Goal: Task Accomplishment & Management: Use online tool/utility

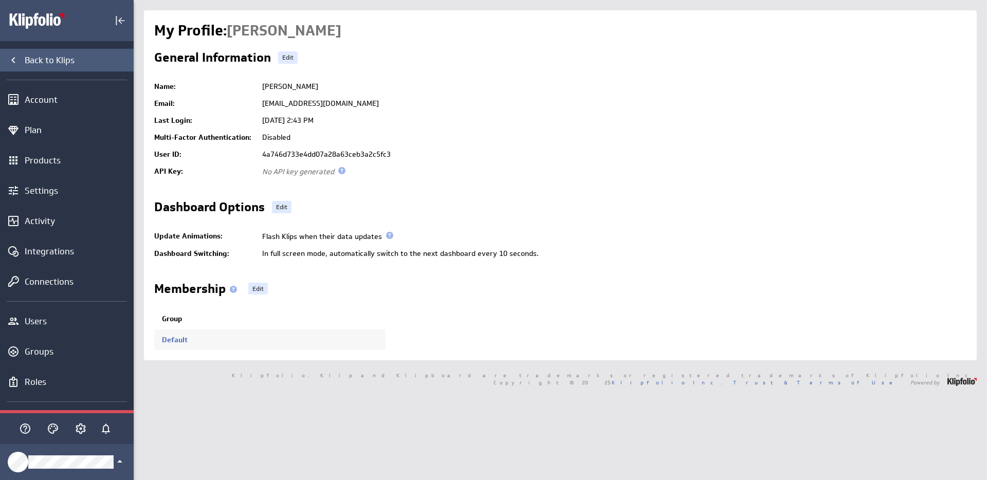
click at [45, 57] on div "Back to Klips" at bounding box center [78, 60] width 106 height 11
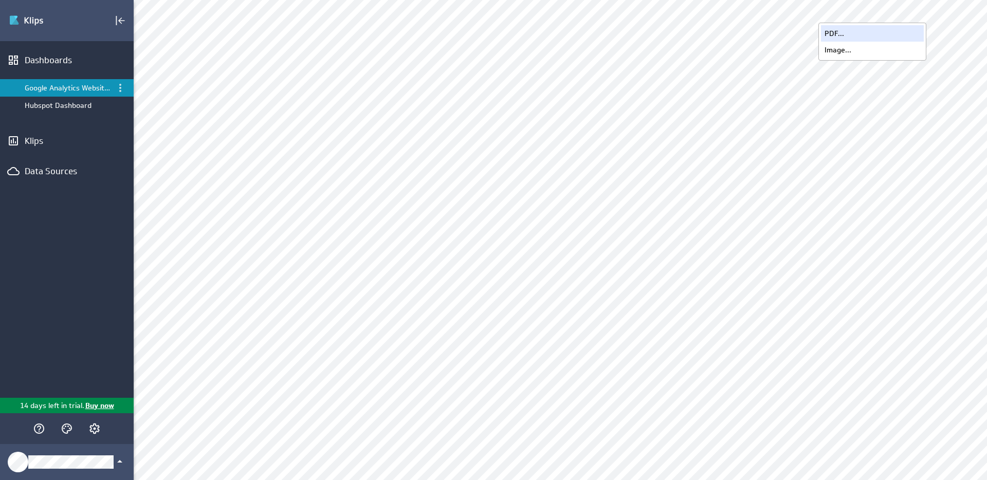
click at [868, 27] on div "PDF..." at bounding box center [872, 33] width 103 height 16
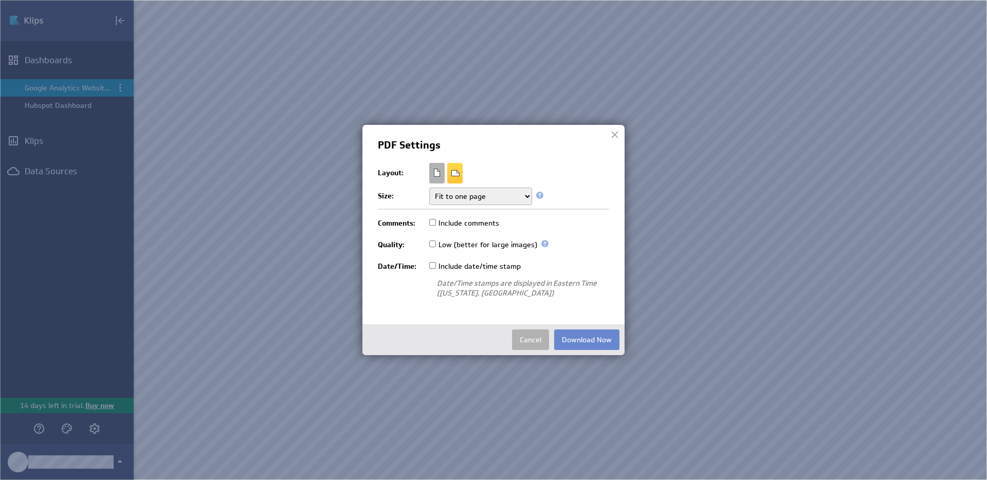
click at [573, 336] on button "Download Now" at bounding box center [586, 340] width 65 height 21
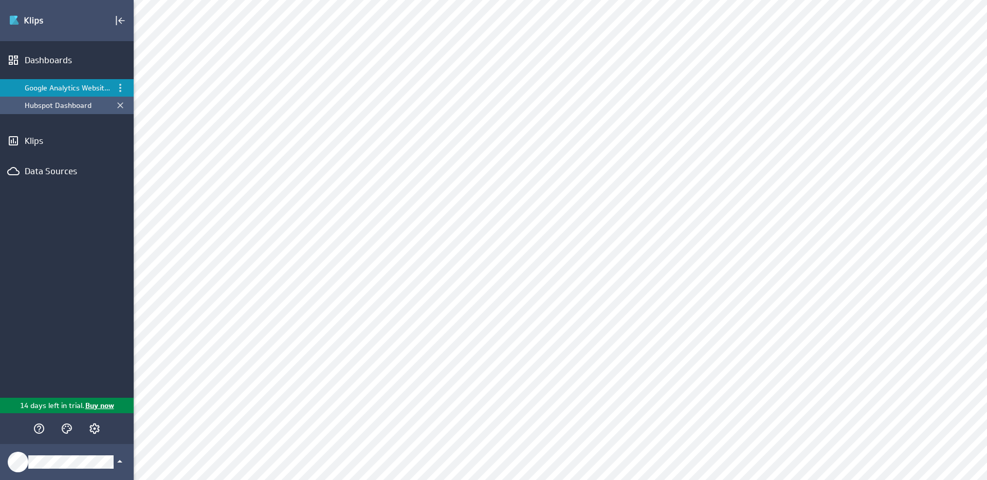
click at [59, 109] on div "Hubspot Dashboard" at bounding box center [68, 105] width 86 height 9
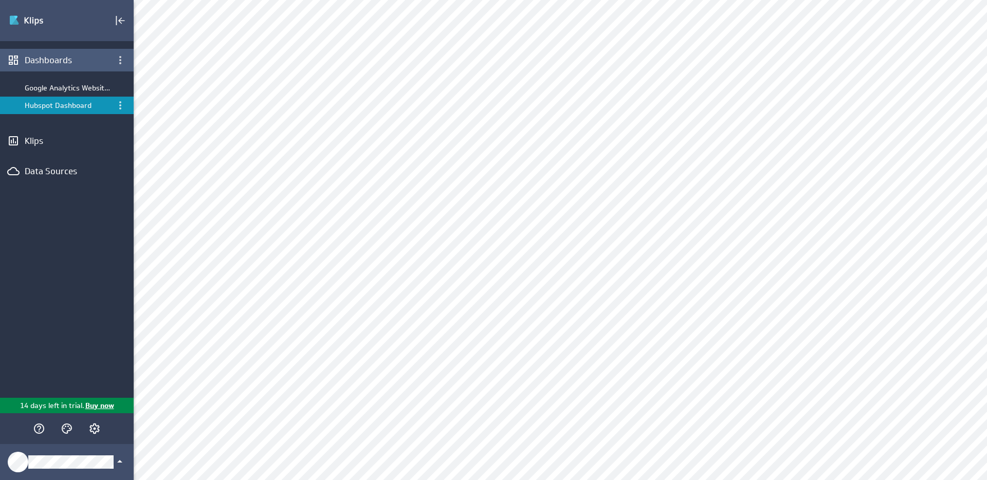
click at [34, 61] on div "Dashboards" at bounding box center [67, 60] width 84 height 11
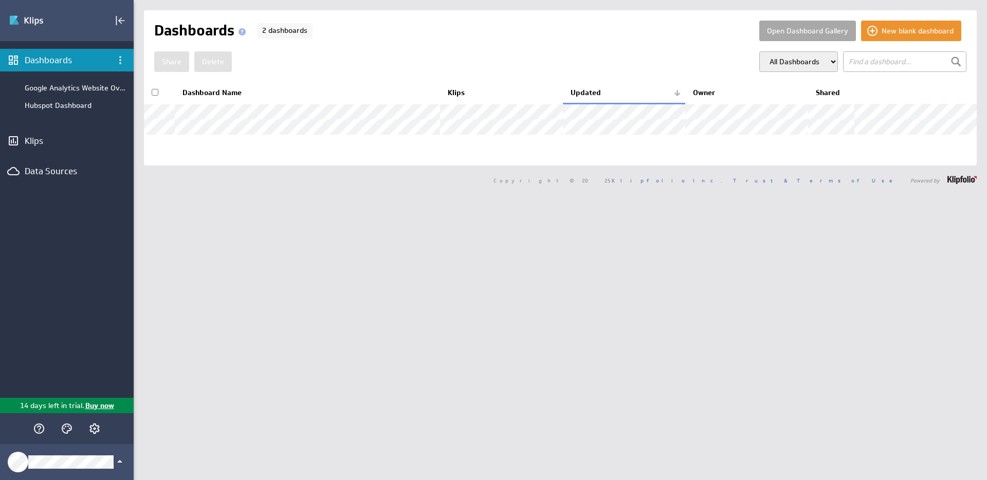
click at [808, 31] on button "Open Dashboard Gallery" at bounding box center [808, 31] width 97 height 21
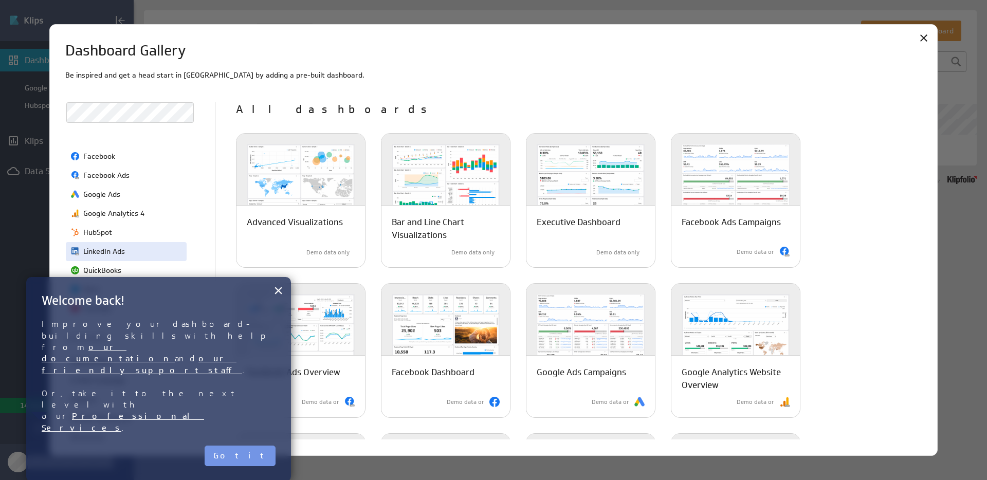
scroll to position [46, 0]
click at [283, 293] on button "×" at bounding box center [279, 290] width 10 height 21
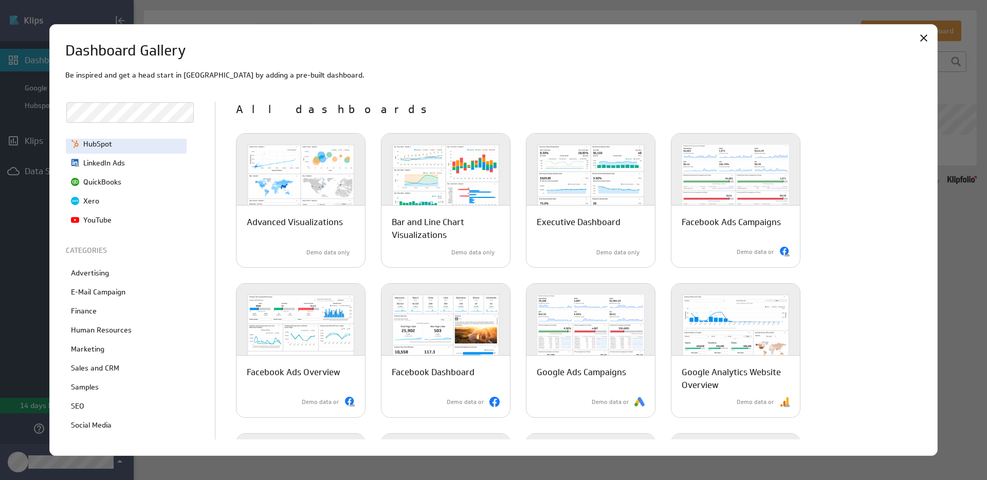
scroll to position [147, 0]
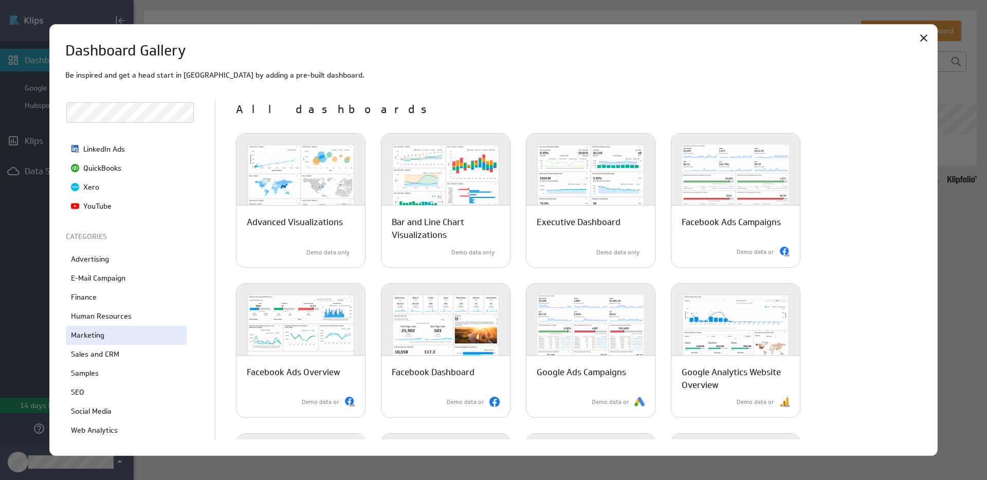
click at [115, 337] on div "Marketing" at bounding box center [126, 335] width 121 height 19
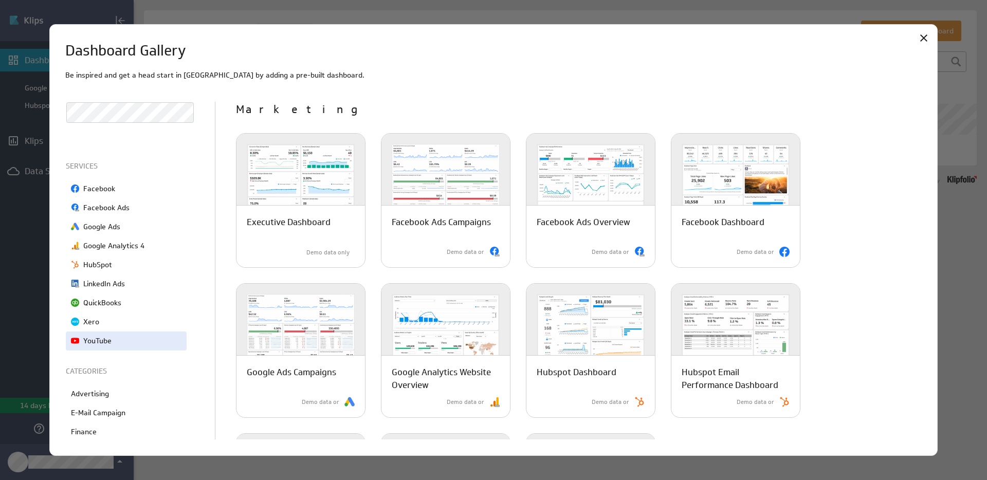
scroll to position [0, 0]
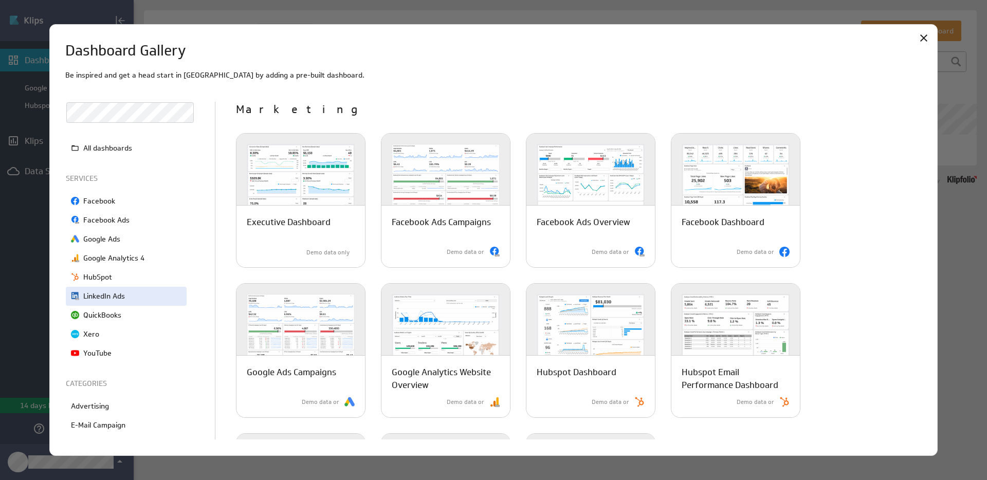
click at [135, 295] on div "LinkedIn Ads" at bounding box center [126, 296] width 121 height 19
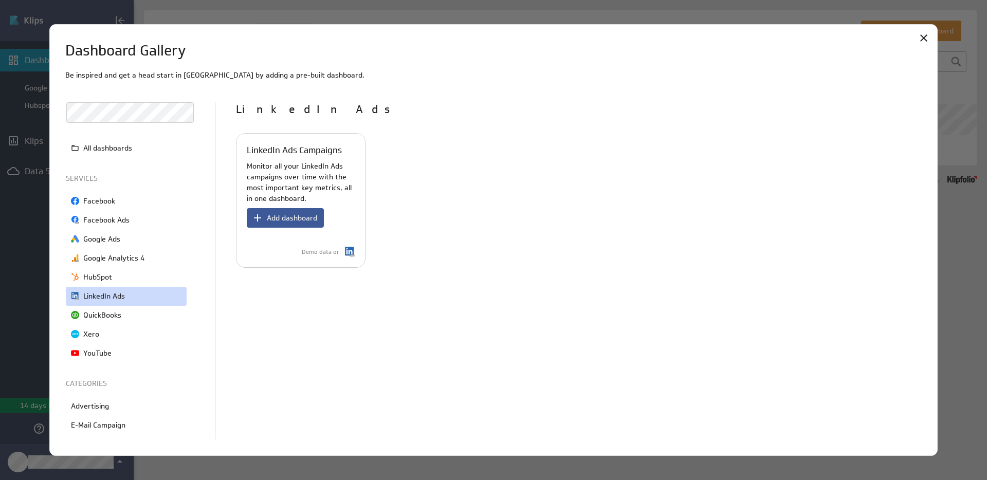
click at [284, 221] on span "Add dashboard" at bounding box center [292, 217] width 50 height 9
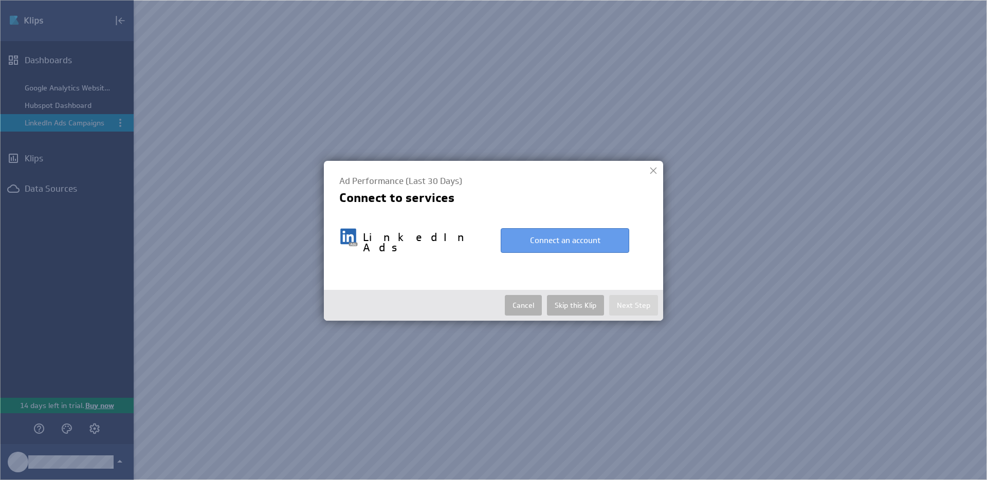
click at [552, 231] on button "Connect an account" at bounding box center [565, 240] width 129 height 25
select select "1400a3b52b2a184bafde97ba1a69dd57"
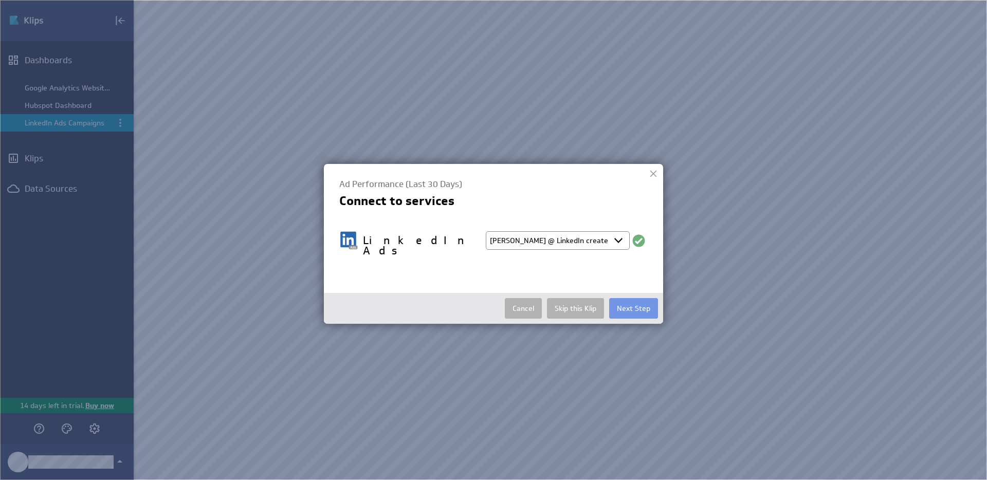
click at [561, 241] on select "Select account Joe @ LinkedIn created Aug 21, 2025 at 12:04 PM EDT + Connect ne…" at bounding box center [558, 240] width 144 height 19
click at [486, 231] on select "Select account Joe @ LinkedIn created Aug 21, 2025 at 12:04 PM EDT + Connect ne…" at bounding box center [558, 240] width 144 height 19
click at [635, 300] on button "Next Step" at bounding box center [633, 308] width 49 height 21
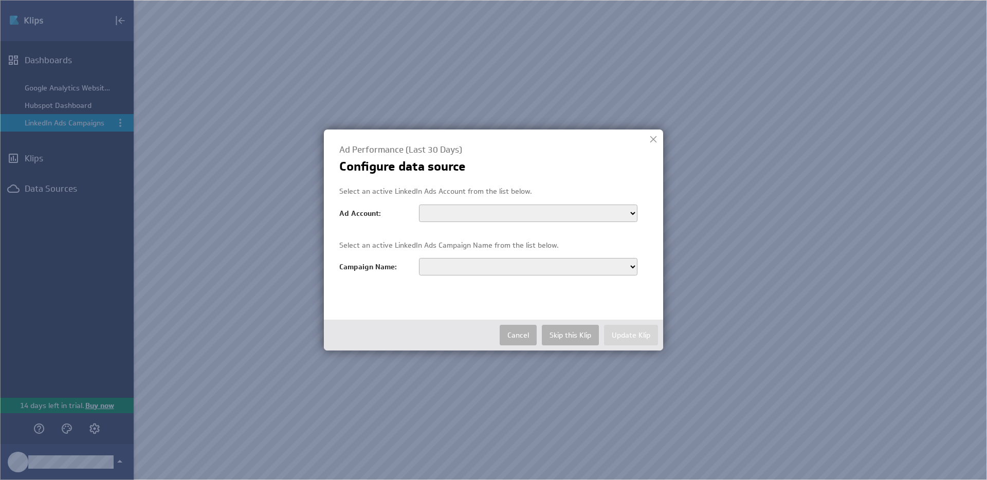
click at [489, 216] on select "Revfluence_1 Revfluence_1 Boost_tvScientific_Mar 1, 2022" at bounding box center [528, 213] width 219 height 17
select select "509055936"
click at [419, 205] on select "Revfluence_1 Revfluence_1 Boost_tvScientific_Mar 1, 2022" at bounding box center [528, 213] width 219 height 17
click at [494, 265] on select "Retargeting_US_Website_Conversions Lookalike_US_Leadform Retargeting_US_Compani…" at bounding box center [528, 266] width 219 height 17
click at [513, 334] on button "Cancel" at bounding box center [518, 335] width 37 height 21
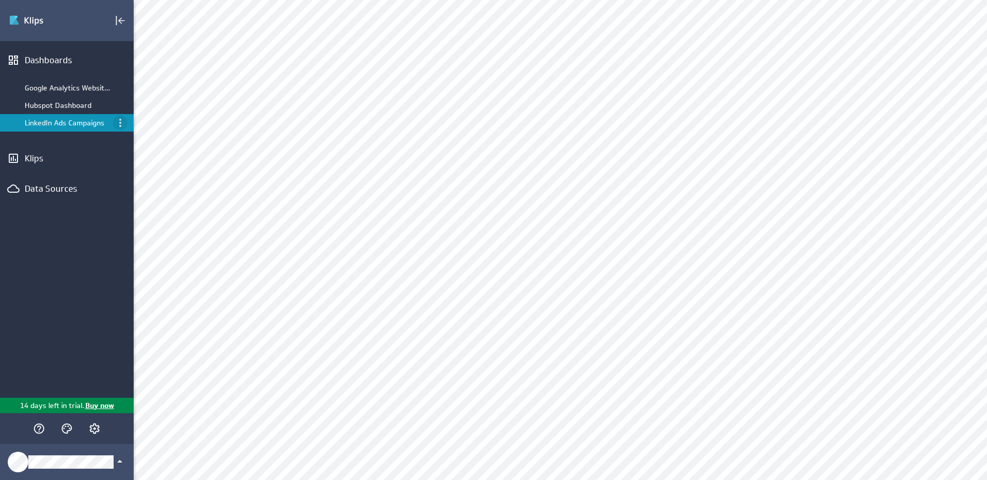
click at [119, 125] on icon "Menu" at bounding box center [120, 123] width 2 height 8
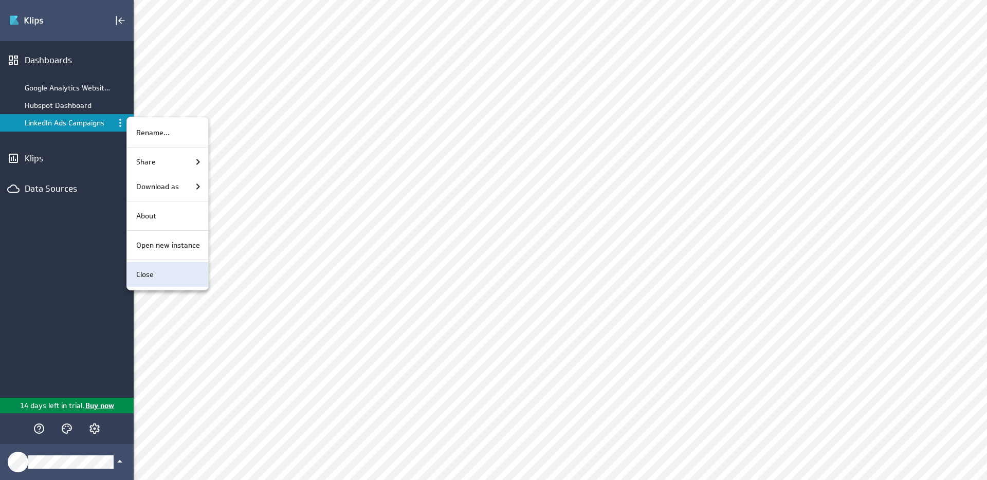
click at [154, 272] on div "Close" at bounding box center [166, 274] width 68 height 11
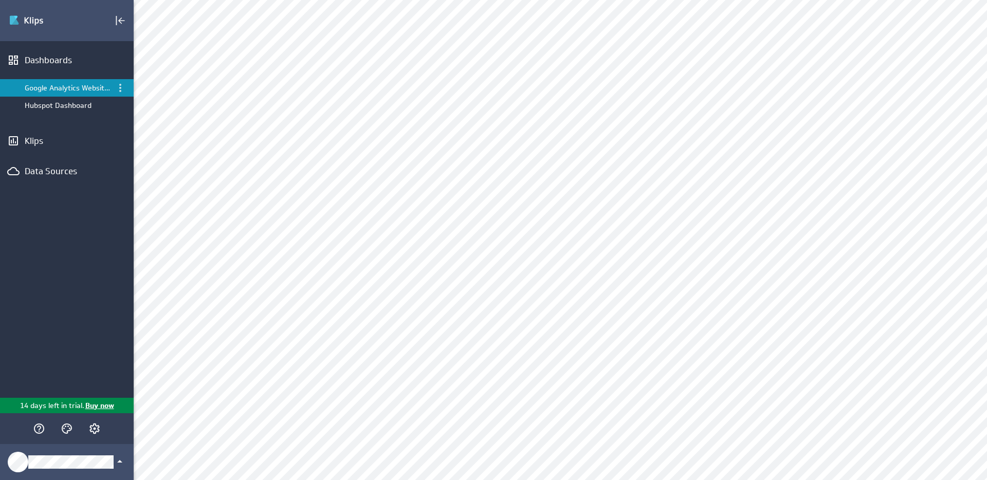
scroll to position [161, 0]
click at [27, 154] on div "Dashboards Google Analytics Website Overview Hubspot Dashboard Klips Data Sourc…" at bounding box center [67, 219] width 134 height 357
click at [38, 141] on div "Klips" at bounding box center [67, 140] width 84 height 11
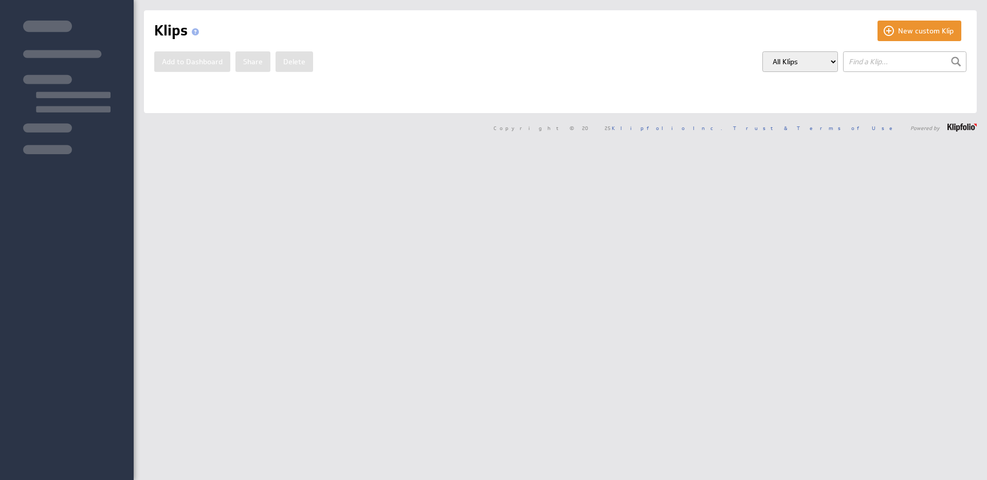
select select "613c8188f16c868f129653d7f2b49125"
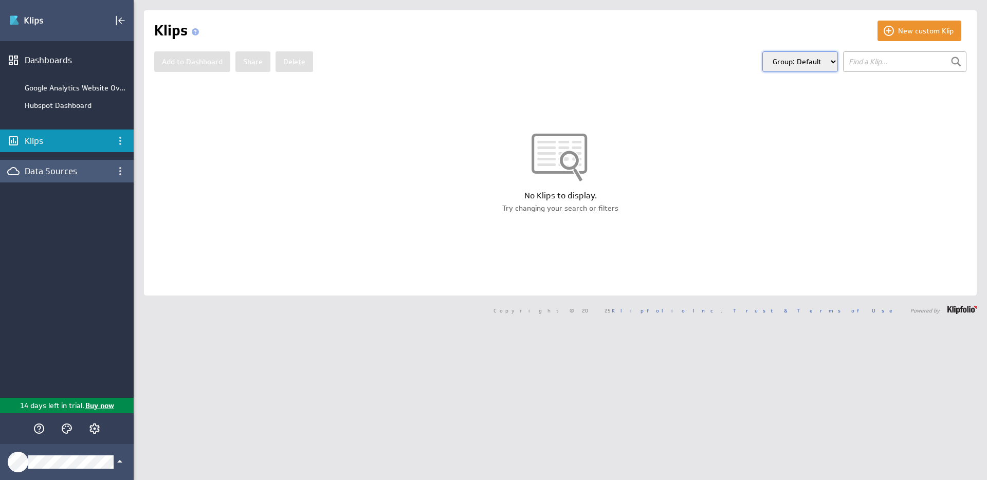
click at [47, 170] on div "Data Sources" at bounding box center [59, 171] width 68 height 11
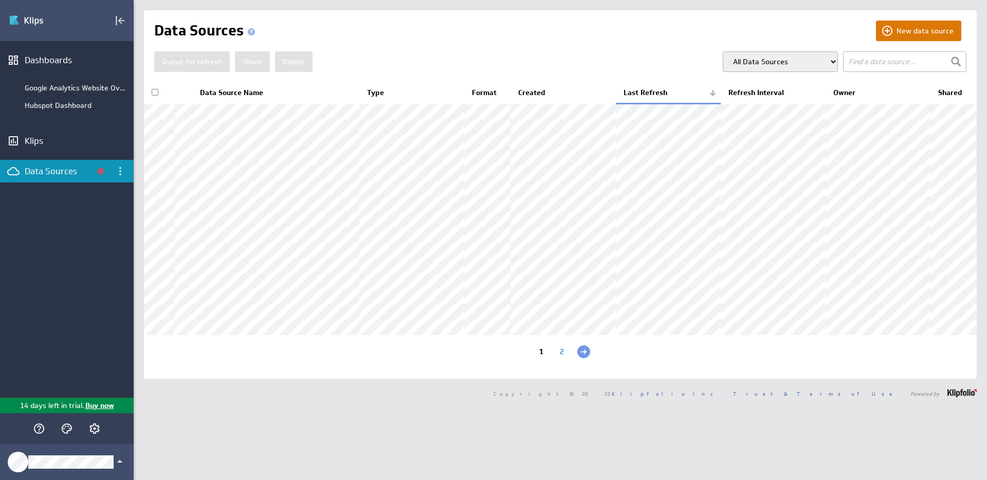
click at [913, 34] on button "New data source" at bounding box center [918, 31] width 85 height 21
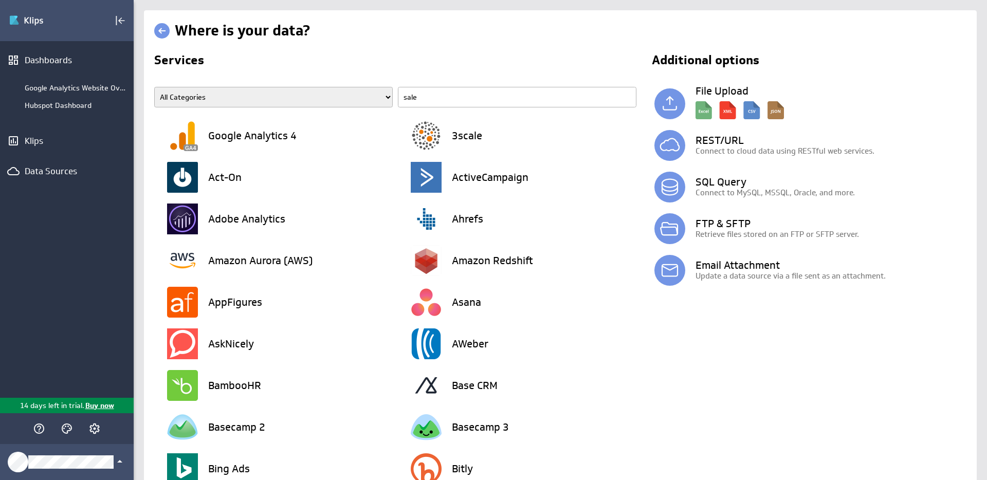
type input "sales"
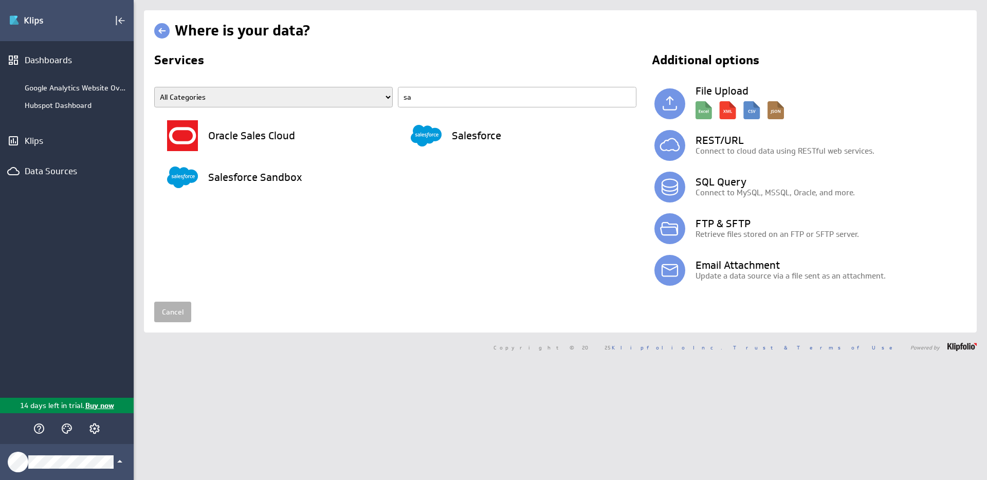
type input "s"
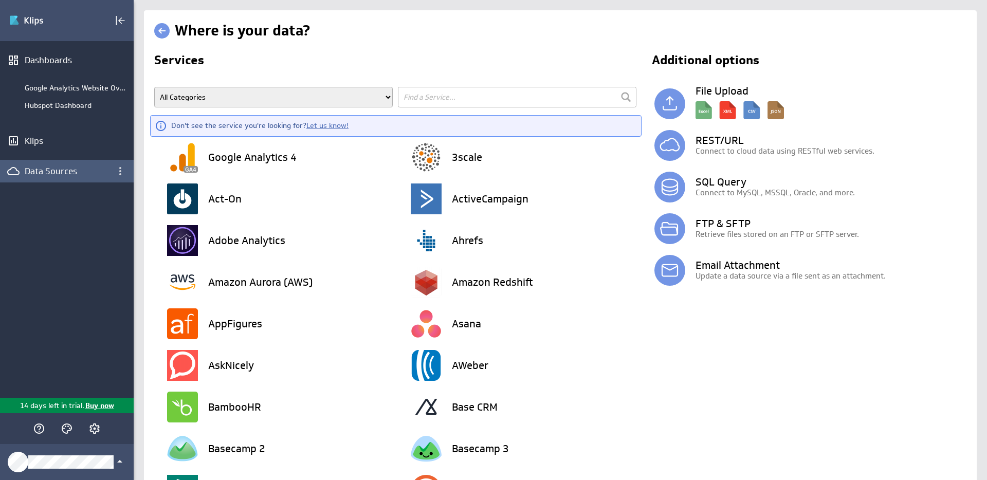
click at [38, 169] on div "Data Sources" at bounding box center [59, 171] width 68 height 11
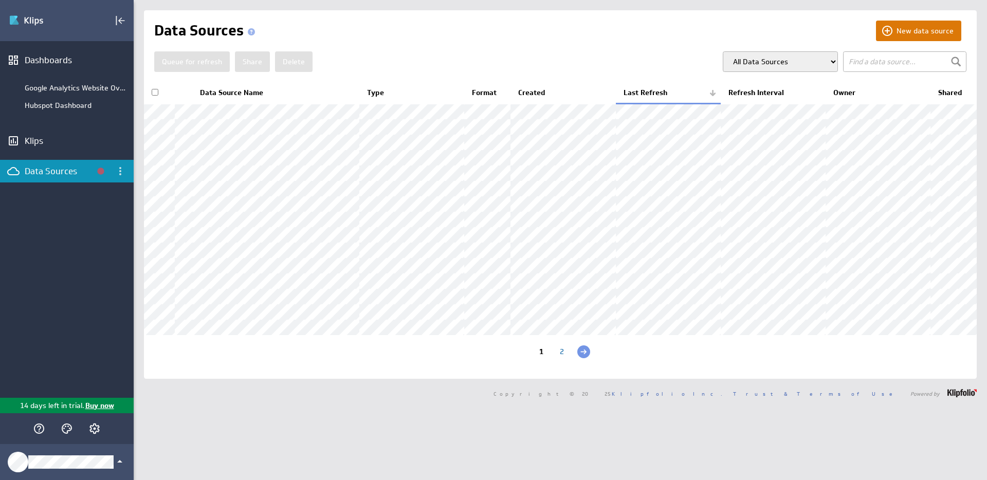
click at [931, 21] on button "New data source" at bounding box center [918, 31] width 85 height 21
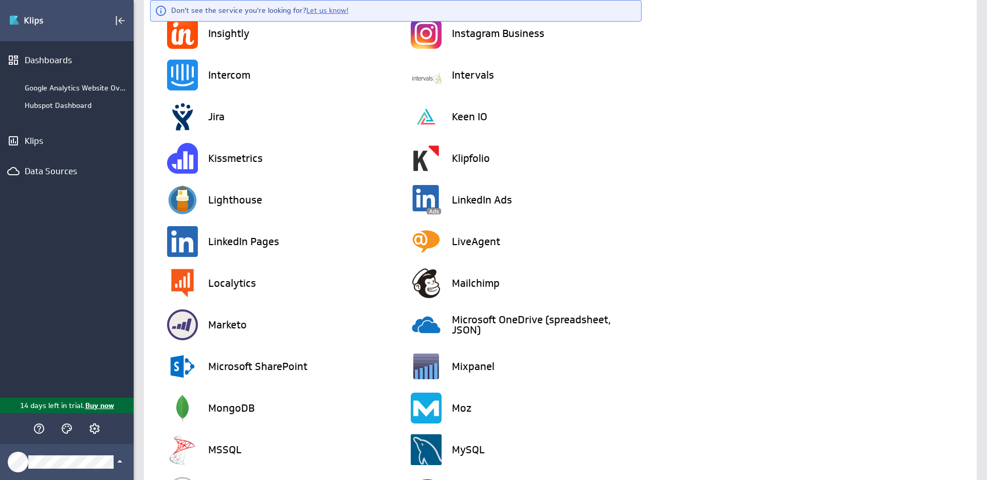
scroll to position [1333, 0]
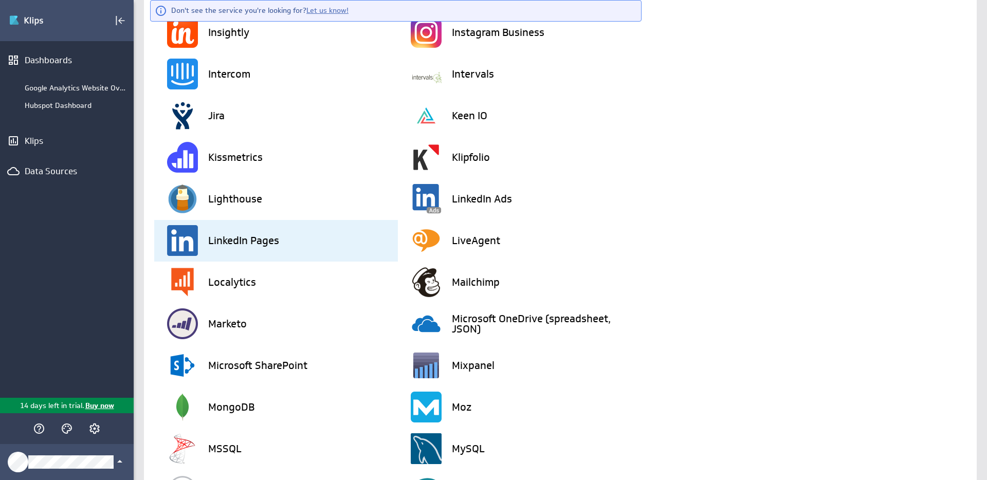
click at [220, 241] on h3 "LinkedIn Pages" at bounding box center [243, 241] width 71 height 10
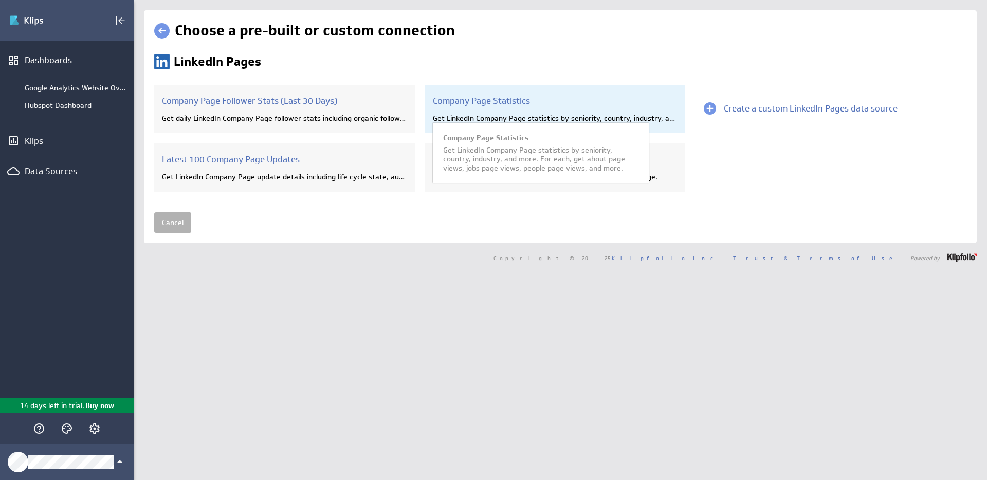
click at [553, 98] on h3 "Company Page Statistics" at bounding box center [555, 100] width 245 height 11
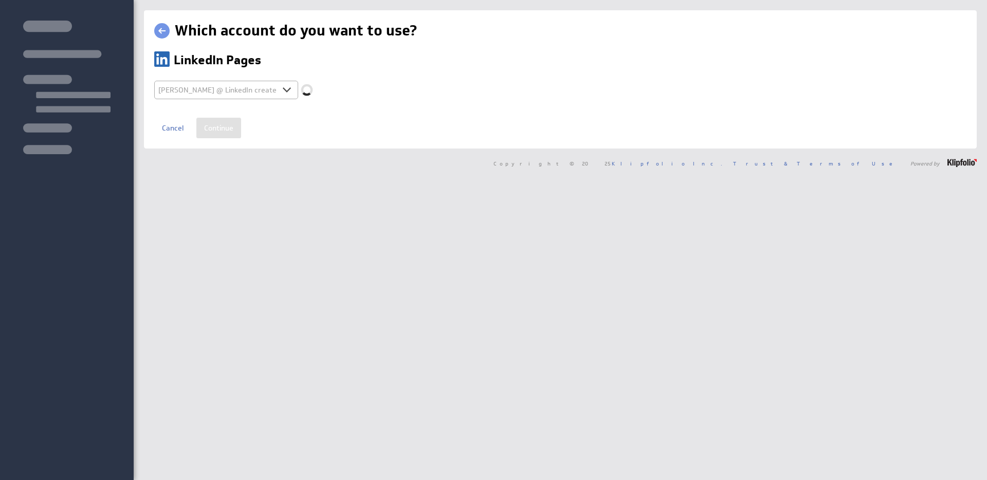
select select "1400a3b52b2a184bafde97ba1a69dd57"
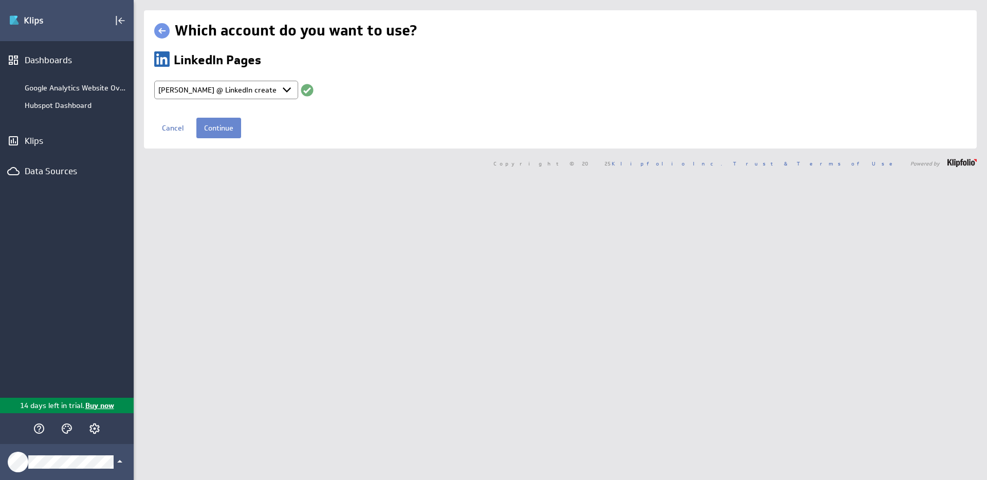
click at [209, 128] on input "Continue" at bounding box center [218, 128] width 45 height 21
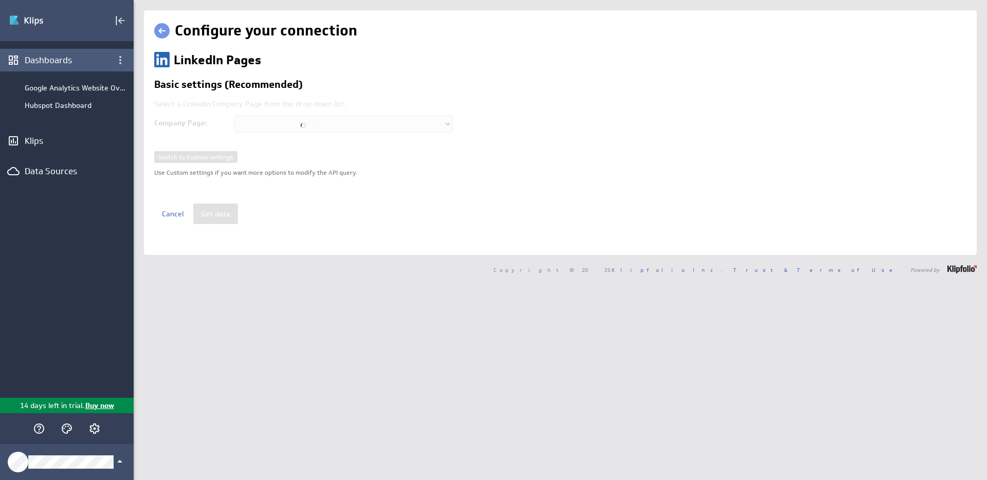
click at [45, 61] on div "Dashboards" at bounding box center [67, 60] width 84 height 11
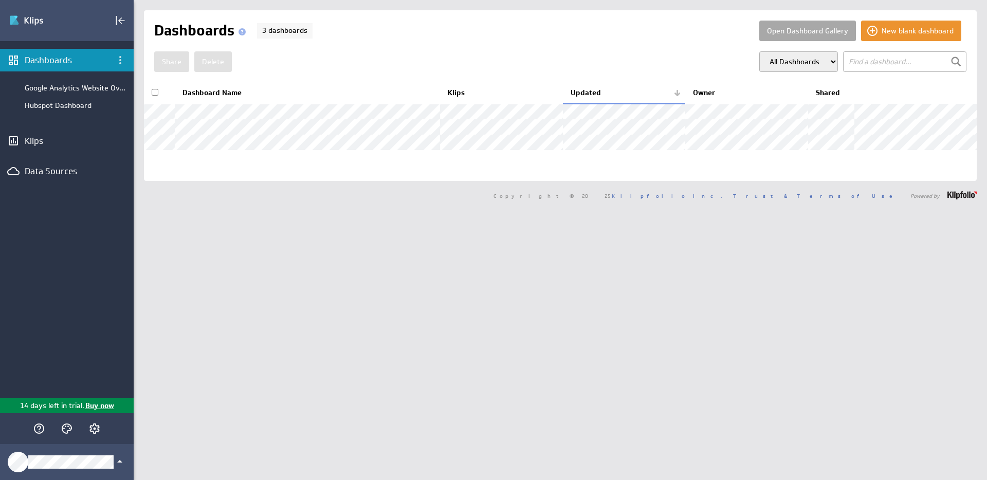
click at [798, 34] on button "Open Dashboard Gallery" at bounding box center [808, 31] width 97 height 21
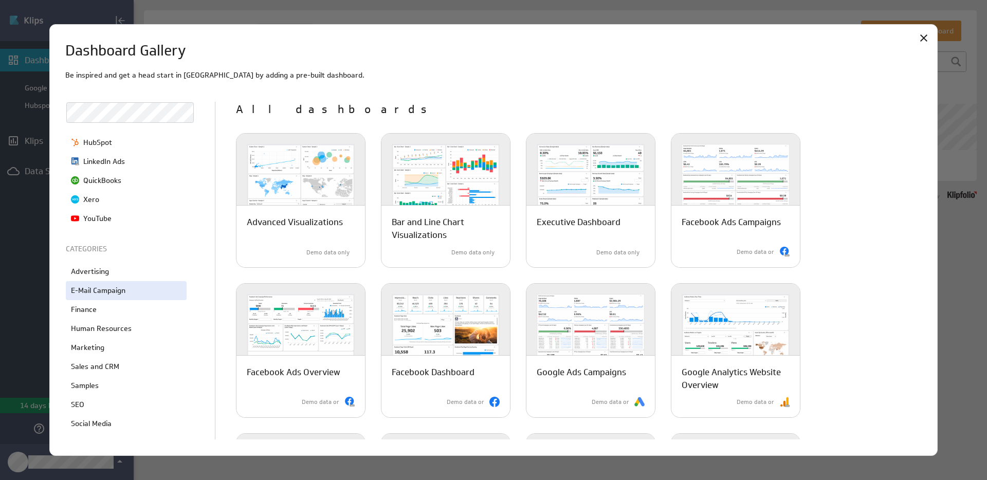
scroll to position [147, 0]
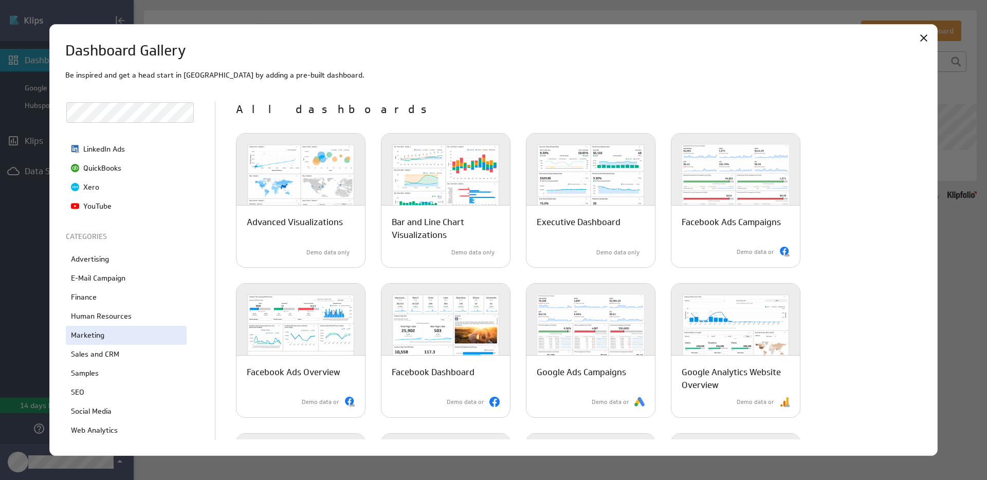
click at [111, 340] on div "Marketing" at bounding box center [126, 335] width 121 height 19
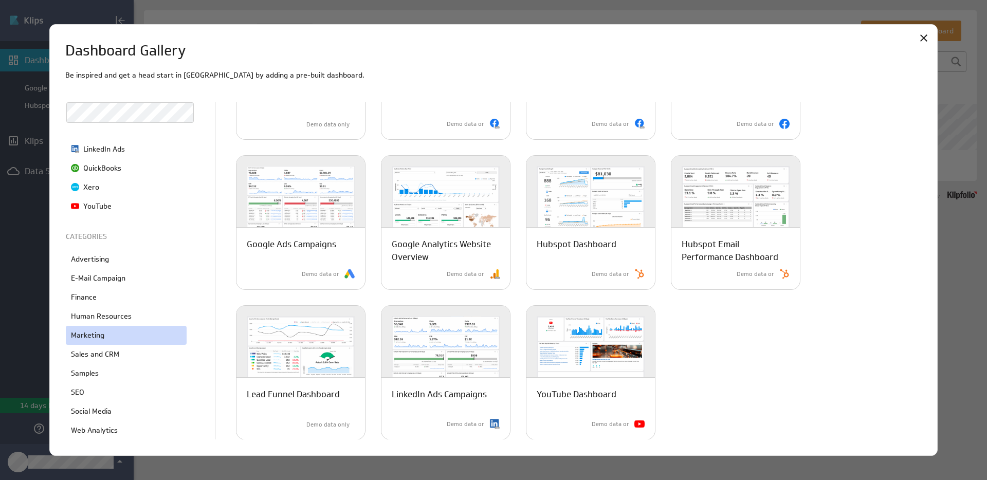
scroll to position [129, 0]
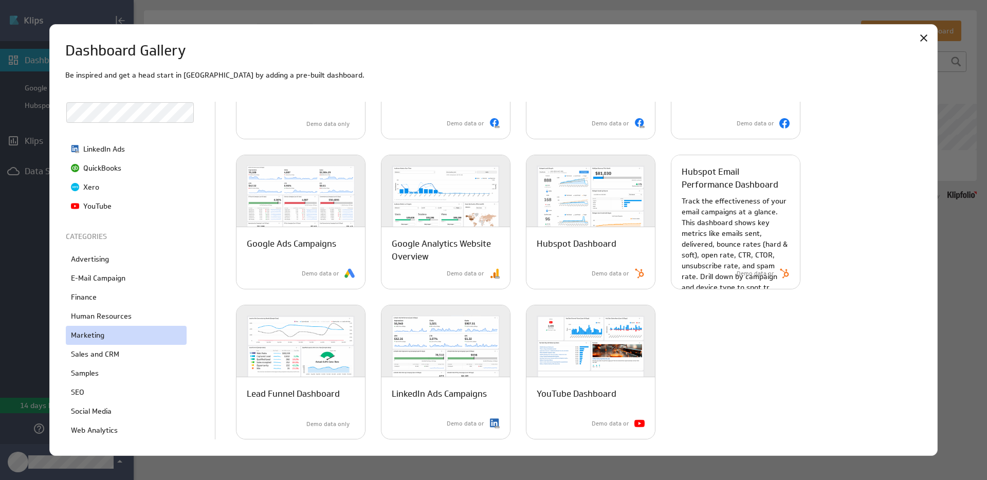
click at [734, 226] on p "Track the effectiveness of your email campaigns at a glance. This dashboard sho…" at bounding box center [736, 244] width 108 height 97
click at [756, 273] on p "Demo data or" at bounding box center [756, 273] width 38 height 9
click at [722, 286] on p "Track the effectiveness of your email campaigns at a glance. This dashboard sho…" at bounding box center [736, 244] width 108 height 97
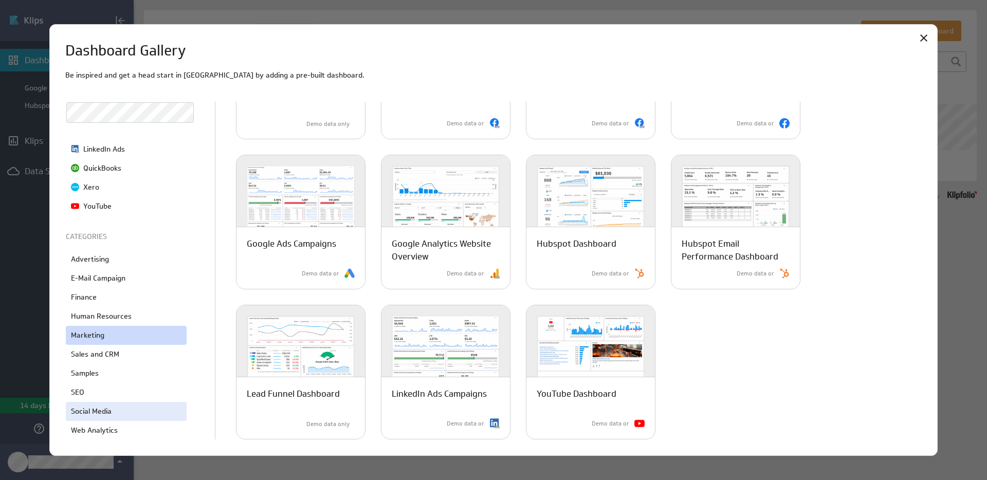
click at [97, 408] on p "Social Media" at bounding box center [91, 411] width 41 height 11
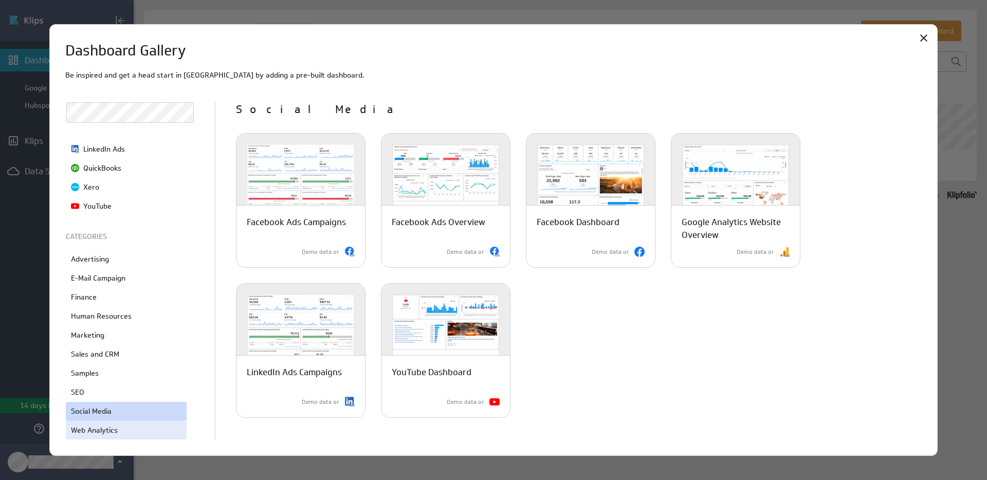
click at [120, 429] on div "Web Analytics" at bounding box center [126, 430] width 121 height 19
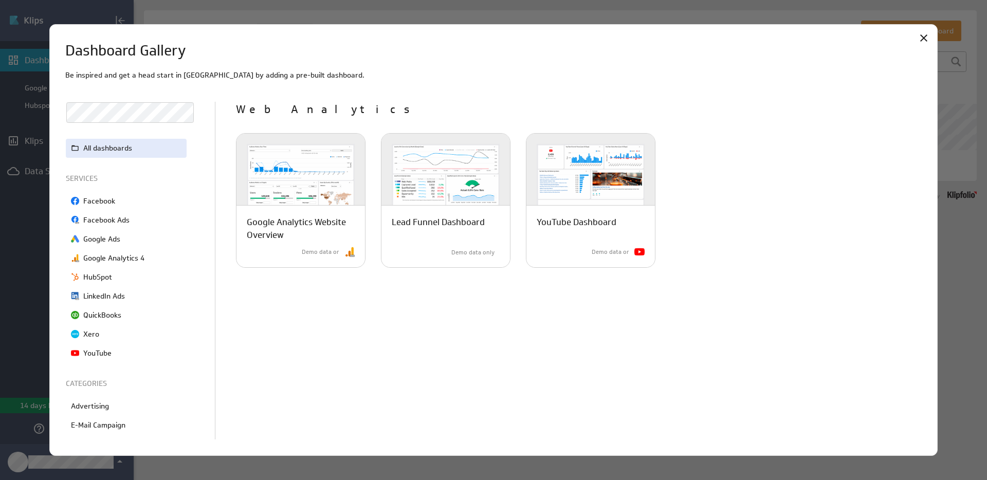
click at [109, 150] on p "All dashboards" at bounding box center [107, 148] width 49 height 11
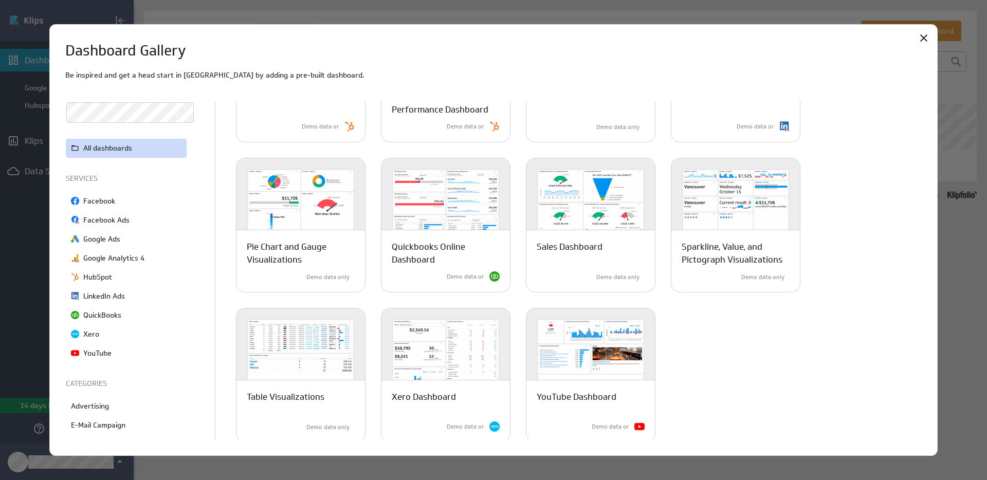
scroll to position [429, 0]
